Goal: Task Accomplishment & Management: Use online tool/utility

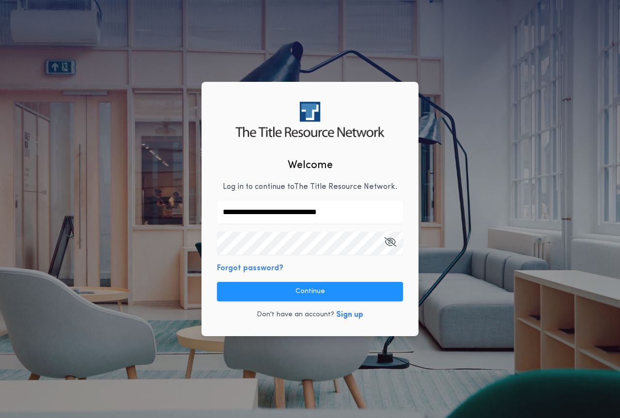
click at [273, 287] on button "Continue" at bounding box center [310, 291] width 186 height 19
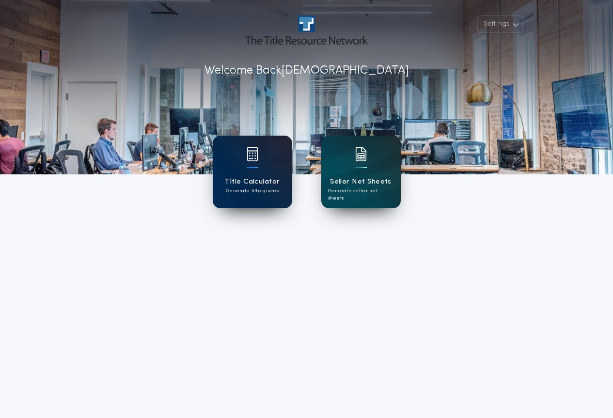
click at [223, 180] on div "Title Calculator Generate title quotes" at bounding box center [252, 172] width 79 height 73
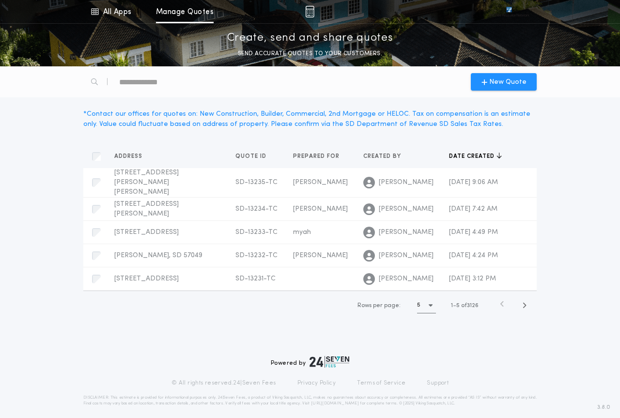
click at [497, 100] on div "* Contact our offices for quotes on: New Construction, Builder, Commercial, 2nd…" at bounding box center [310, 119] width 465 height 44
click at [493, 83] on span "New Quote" at bounding box center [507, 82] width 37 height 10
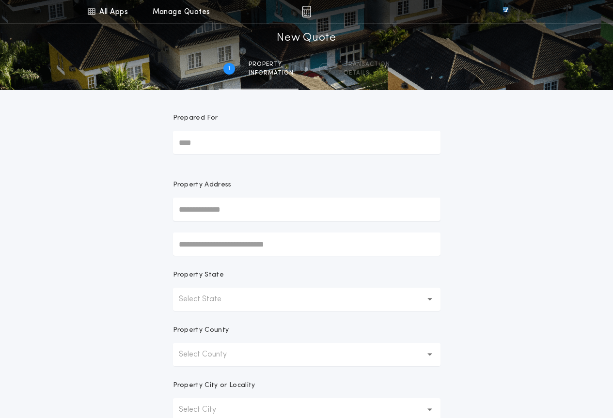
drag, startPoint x: 246, startPoint y: 207, endPoint x: 243, endPoint y: 233, distance: 25.3
click at [246, 207] on input "text" at bounding box center [307, 209] width 268 height 23
click at [234, 301] on p "Select State" at bounding box center [208, 300] width 58 height 12
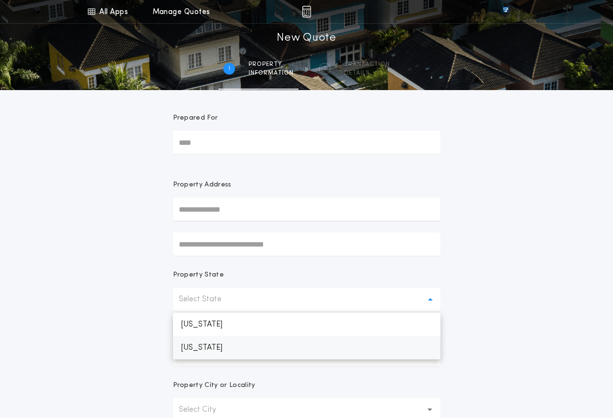
click at [231, 355] on p "[US_STATE]" at bounding box center [307, 347] width 268 height 23
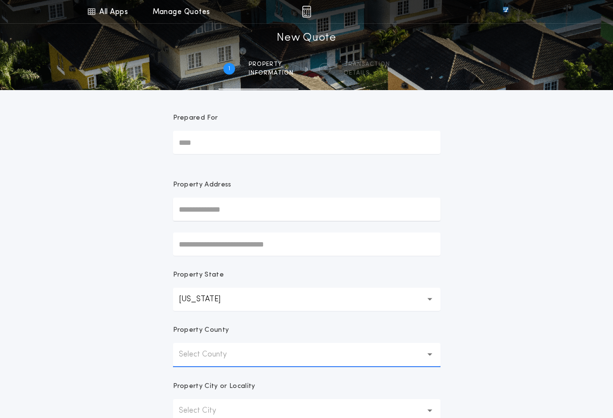
click at [230, 355] on p "Select County" at bounding box center [210, 355] width 63 height 12
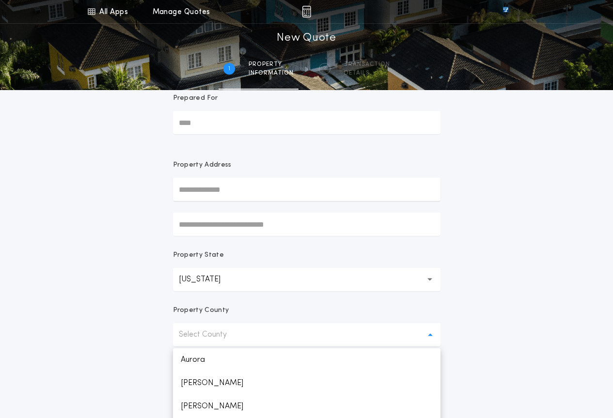
scroll to position [19, 0]
drag, startPoint x: 60, startPoint y: 238, endPoint x: 148, endPoint y: 250, distance: 88.4
click at [62, 238] on div "All Apps Title Calculator Seller Net Sheets Menu All Apps Manage Quotes 1 /2 Ne…" at bounding box center [306, 258] width 613 height 554
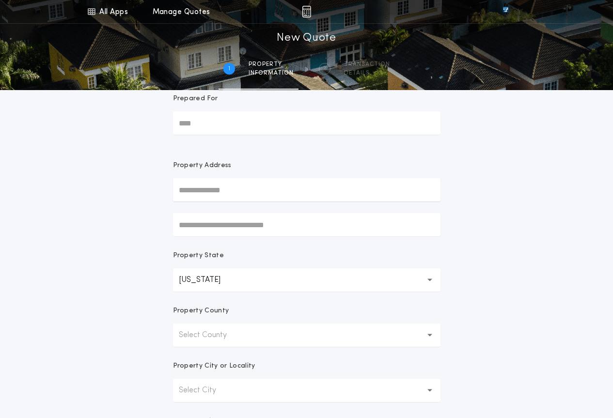
click at [243, 328] on button "Select County" at bounding box center [307, 335] width 268 height 23
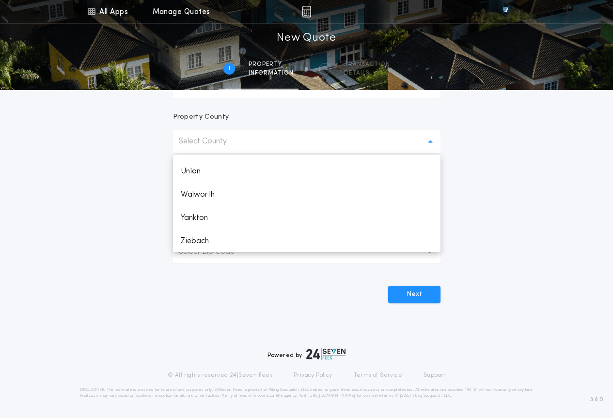
scroll to position [1438, 0]
click at [192, 169] on p "Union" at bounding box center [307, 170] width 268 height 23
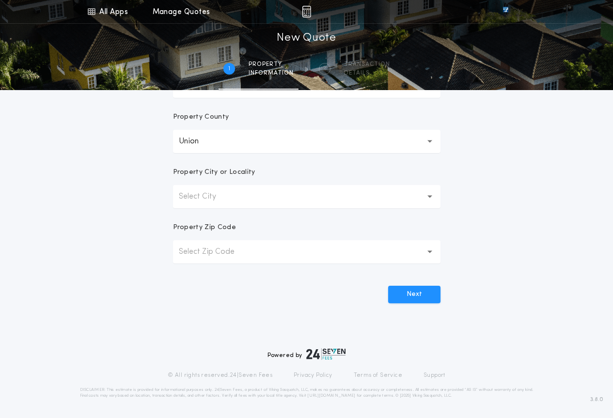
click at [226, 201] on p "Select City" at bounding box center [205, 197] width 53 height 12
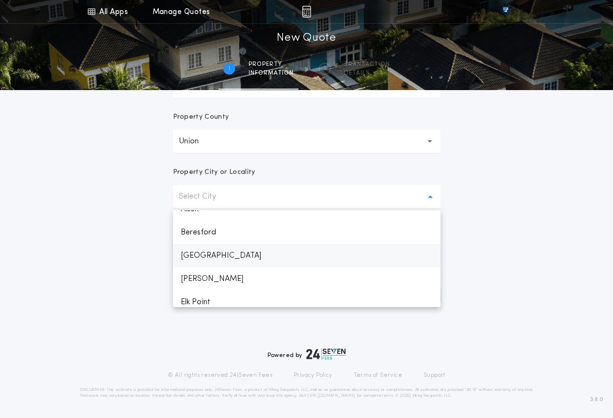
scroll to position [0, 0]
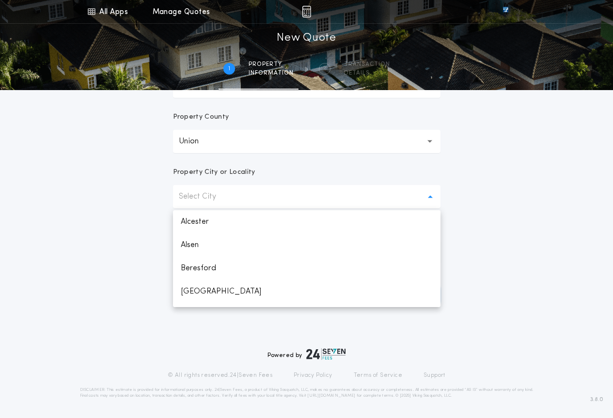
click at [127, 237] on div "All Apps Title Calculator Seller Net Sheets Menu All Apps Manage Quotes 1 /2 Ne…" at bounding box center [306, 64] width 613 height 554
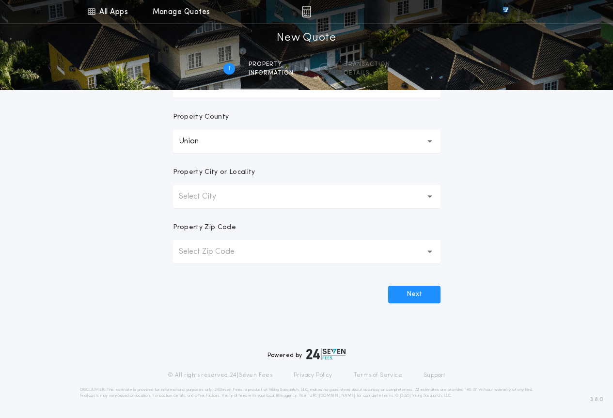
click at [230, 197] on p "Select City" at bounding box center [205, 197] width 53 height 12
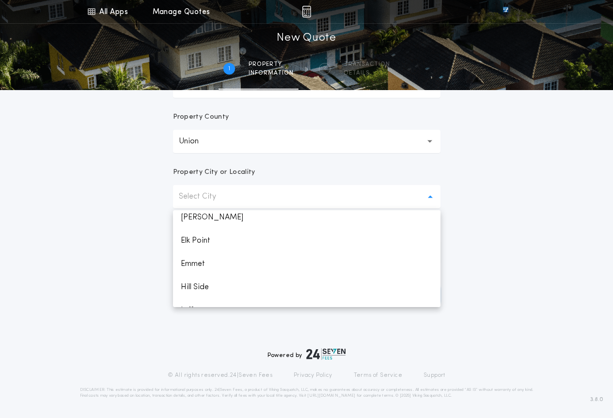
scroll to position [97, 0]
click at [214, 239] on p "Elk Point" at bounding box center [307, 241] width 268 height 23
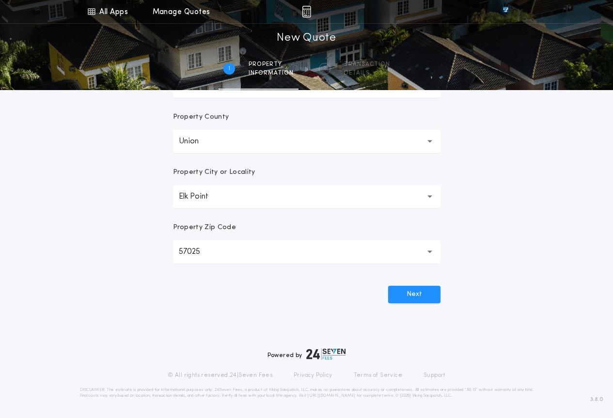
click at [433, 307] on div "Prepared For Property Address Property State [US_STATE] ** Property County Unio…" at bounding box center [306, 109] width 291 height 464
drag, startPoint x: 419, startPoint y: 299, endPoint x: 405, endPoint y: 345, distance: 48.1
click at [419, 299] on button "Next" at bounding box center [414, 294] width 52 height 17
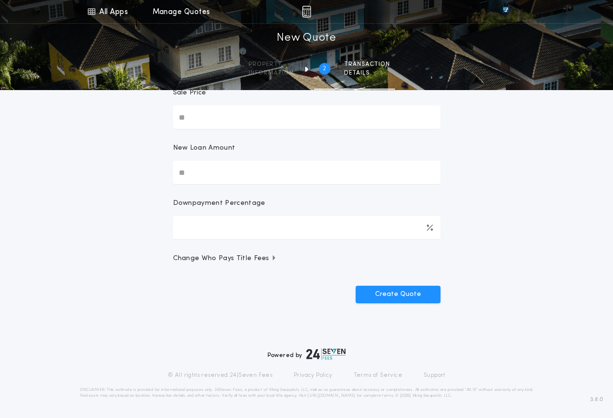
scroll to position [0, 0]
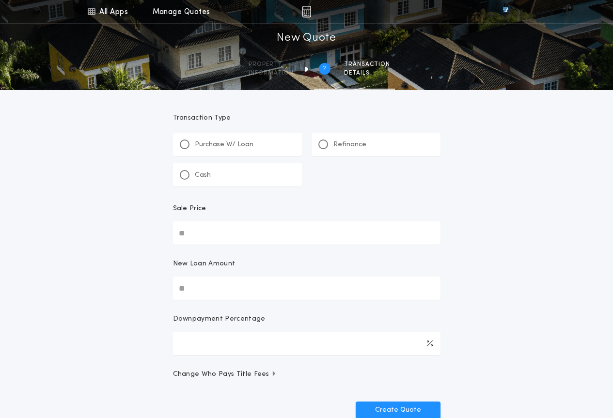
click at [330, 140] on div "Refinance" at bounding box center [342, 145] width 48 height 10
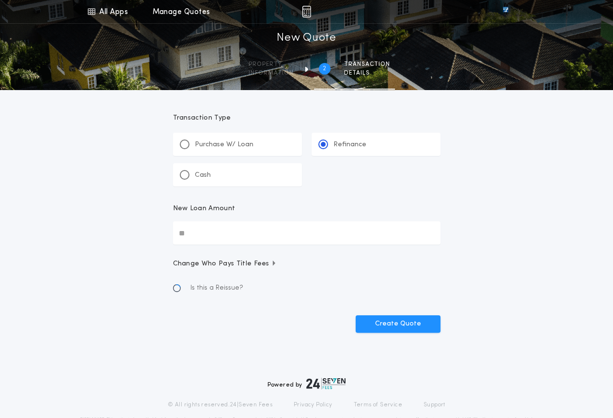
click at [260, 231] on input "New Loan Amount" at bounding box center [307, 232] width 268 height 23
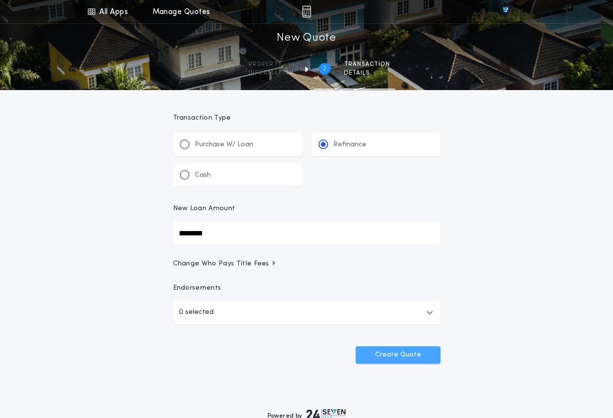
type input "********"
click at [420, 351] on button "Create Quote" at bounding box center [398, 355] width 85 height 17
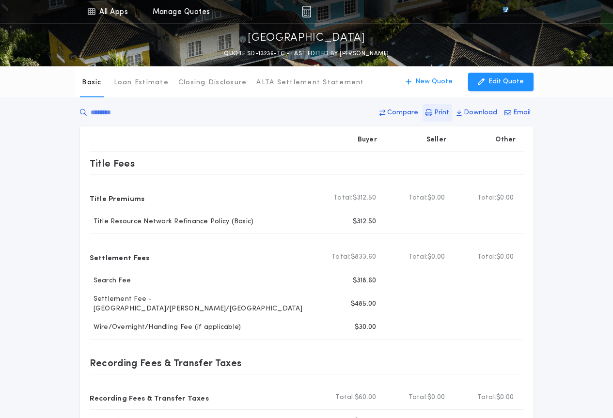
click at [449, 107] on button "Print" at bounding box center [438, 112] width 30 height 17
